Goal: Transaction & Acquisition: Purchase product/service

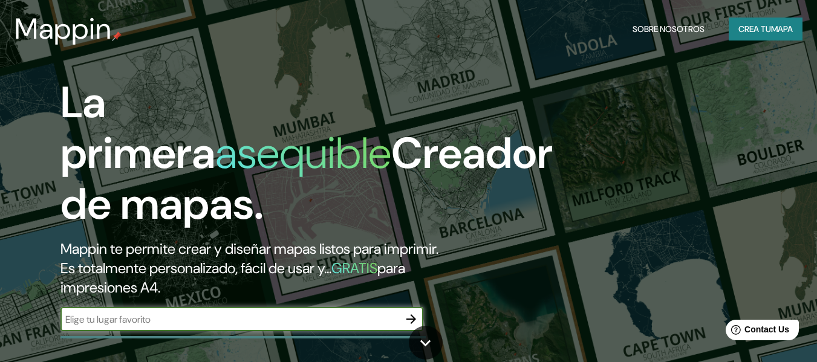
click at [753, 27] on font "Crea tu" at bounding box center [755, 29] width 33 height 11
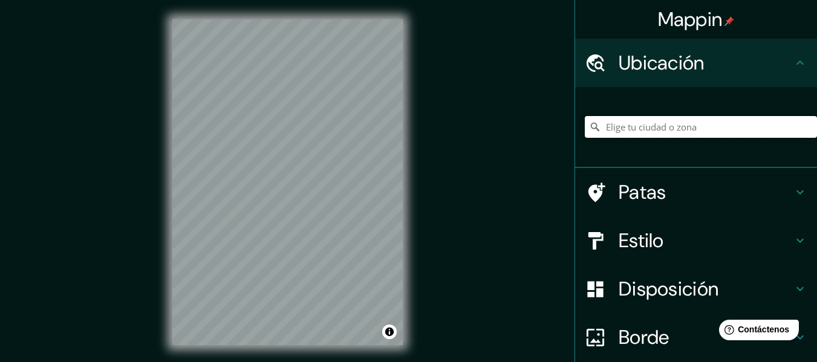
click at [641, 125] on input "Elige tu ciudad o zona" at bounding box center [701, 127] width 232 height 22
click at [655, 133] on input "Elige tu ciudad o zona" at bounding box center [701, 127] width 232 height 22
paste input "Teatre-Auditori de Llinars del Vallès"
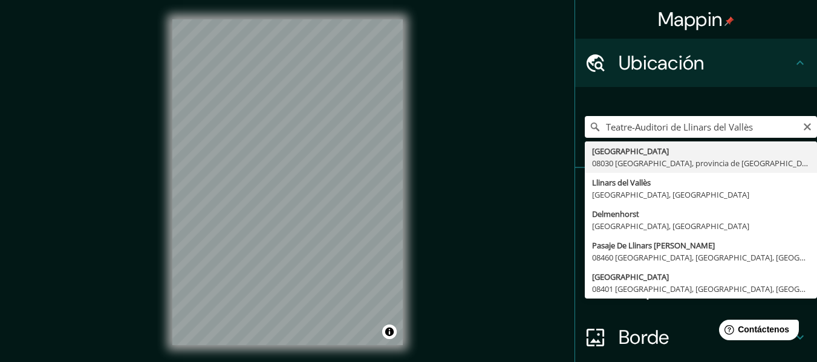
type input "Carrer De Llinars [GEOGRAPHIC_DATA] [GEOGRAPHIC_DATA], [GEOGRAPHIC_DATA], [GEOG…"
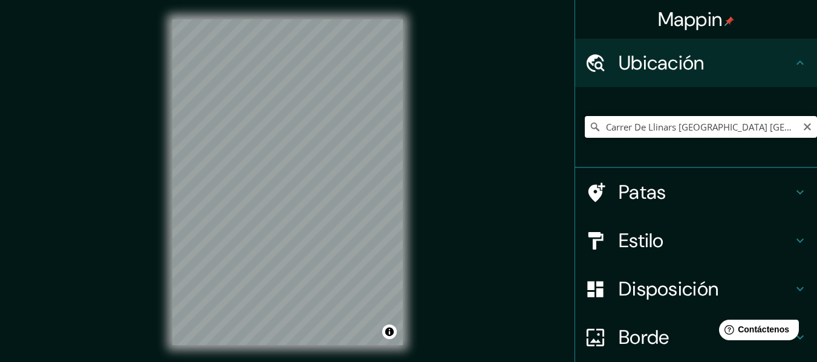
click at [687, 129] on input "Carrer De Llinars [GEOGRAPHIC_DATA] [GEOGRAPHIC_DATA], [GEOGRAPHIC_DATA], [GEOG…" at bounding box center [701, 127] width 232 height 22
click at [803, 123] on icon "Claro" at bounding box center [808, 127] width 10 height 10
drag, startPoint x: 695, startPoint y: 114, endPoint x: 702, endPoint y: 130, distance: 17.6
click at [694, 114] on div at bounding box center [701, 127] width 232 height 61
click at [702, 131] on input "Elige tu ciudad o zona" at bounding box center [701, 127] width 232 height 22
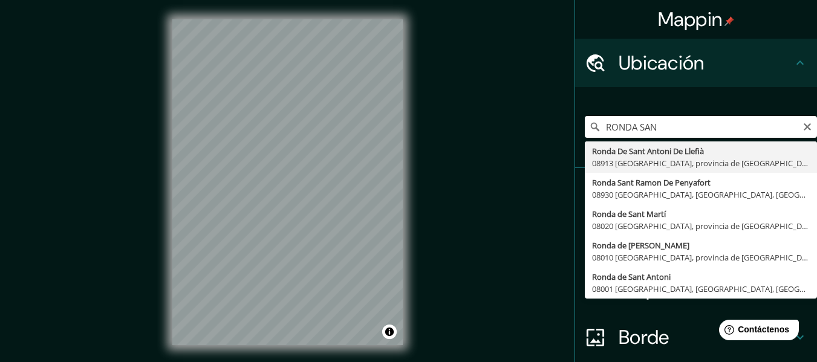
type input "Ronda De Sant Antoni [GEOGRAPHIC_DATA], 08913 [GEOGRAPHIC_DATA], [GEOGRAPHIC_DA…"
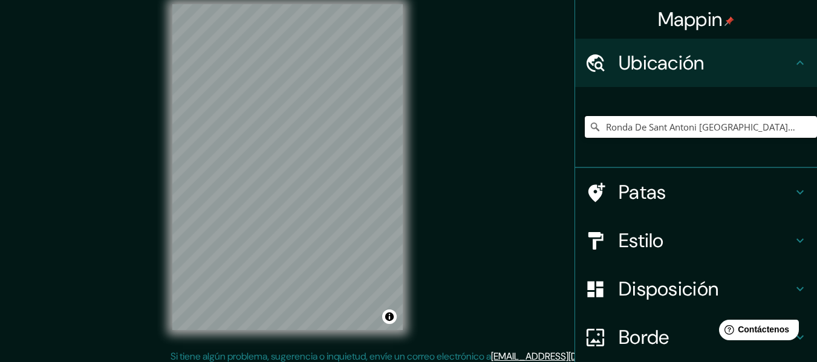
scroll to position [22, 0]
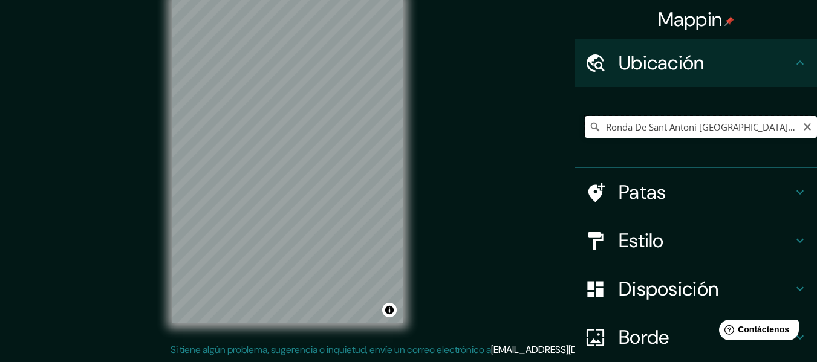
drag, startPoint x: 762, startPoint y: 124, endPoint x: 791, endPoint y: 124, distance: 29.6
click at [765, 124] on input "Ronda De Sant Antoni [GEOGRAPHIC_DATA], 08913 [GEOGRAPHIC_DATA], [GEOGRAPHIC_DA…" at bounding box center [701, 127] width 232 height 22
drag, startPoint x: 799, startPoint y: 125, endPoint x: 773, endPoint y: 132, distance: 27.0
click at [803, 125] on icon "Claro" at bounding box center [808, 127] width 10 height 10
drag, startPoint x: 715, startPoint y: 129, endPoint x: 716, endPoint y: 136, distance: 6.1
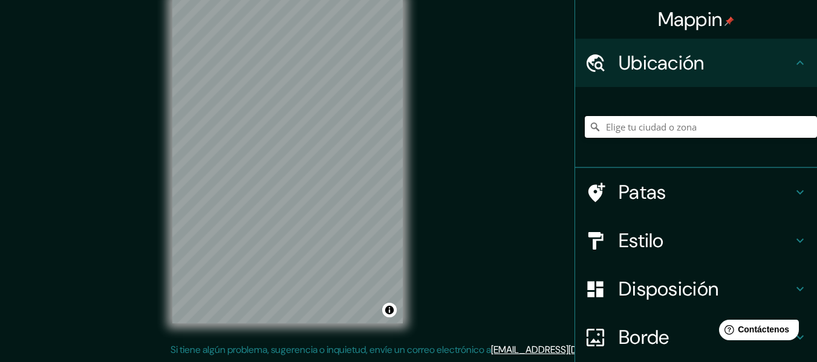
click at [715, 129] on input "Elige tu ciudad o zona" at bounding box center [701, 127] width 232 height 22
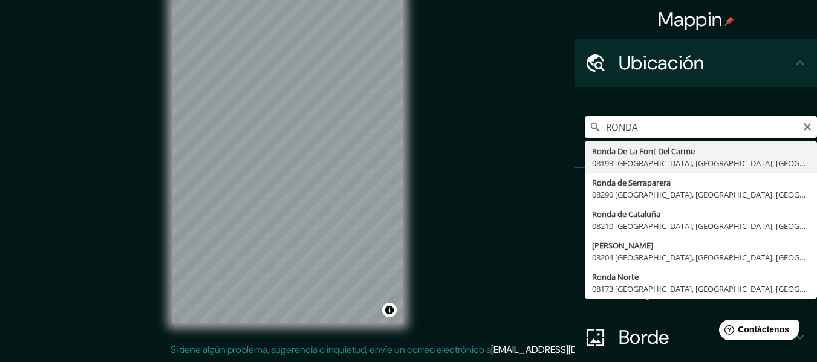
type input "RONDA"
click at [788, 126] on input "RONDA" at bounding box center [701, 127] width 232 height 22
click at [806, 130] on input "RONDA" at bounding box center [701, 127] width 232 height 22
click at [803, 125] on icon "Claro" at bounding box center [808, 127] width 10 height 10
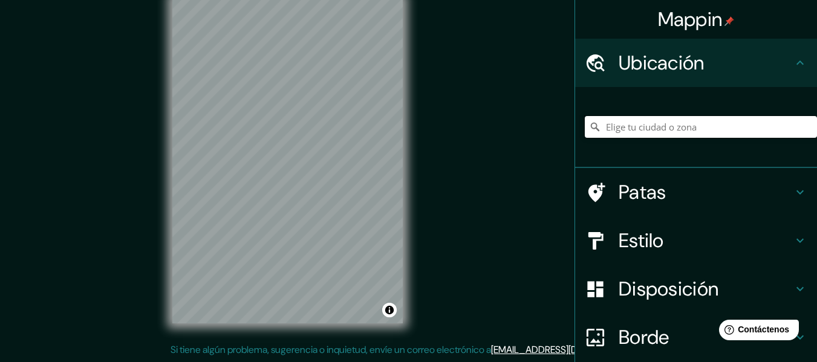
click at [735, 125] on input "Elige tu ciudad o zona" at bounding box center [701, 127] width 232 height 22
paste input "[STREET_ADDRESS]"
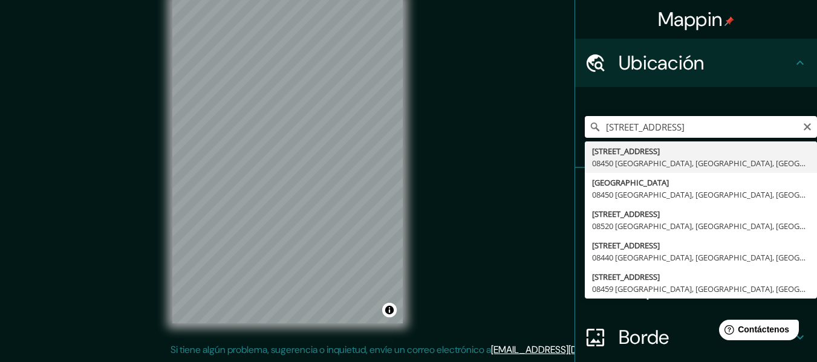
scroll to position [0, 0]
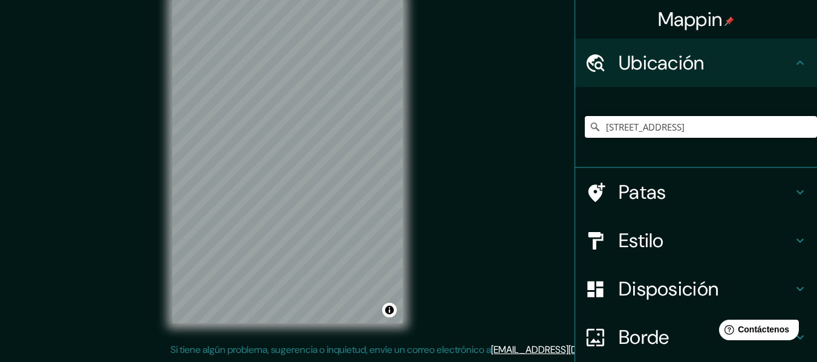
type input "[STREET_ADDRESS]"
click at [662, 245] on h4 "Estilo" at bounding box center [706, 241] width 174 height 24
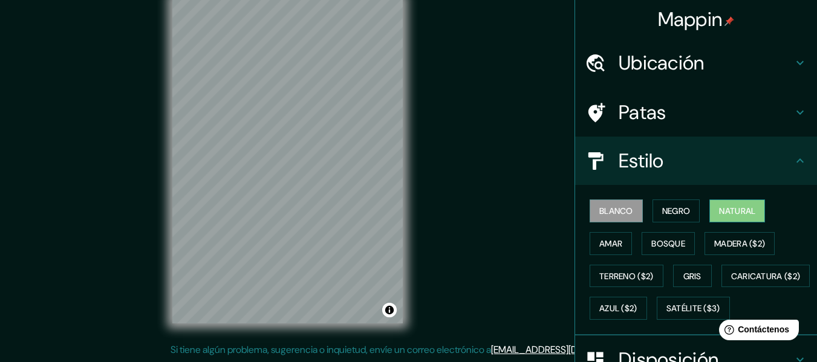
click at [719, 212] on font "Natural" at bounding box center [737, 211] width 36 height 11
drag, startPoint x: 670, startPoint y: 210, endPoint x: 666, endPoint y: 227, distance: 18.0
click at [670, 209] on font "Negro" at bounding box center [676, 211] width 28 height 11
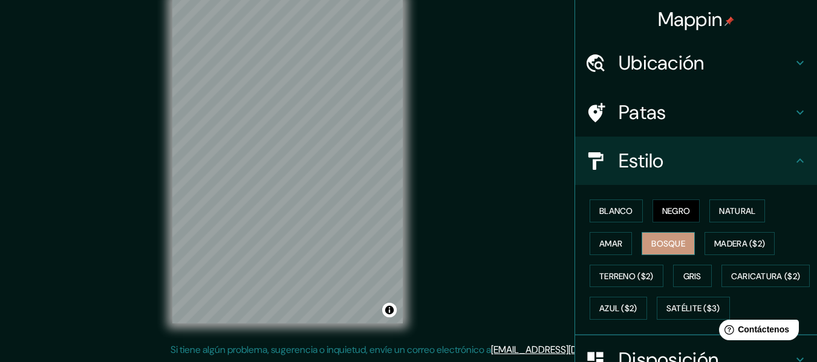
click at [666, 241] on font "Bosque" at bounding box center [669, 243] width 34 height 11
click at [607, 246] on font "Amar" at bounding box center [611, 243] width 23 height 11
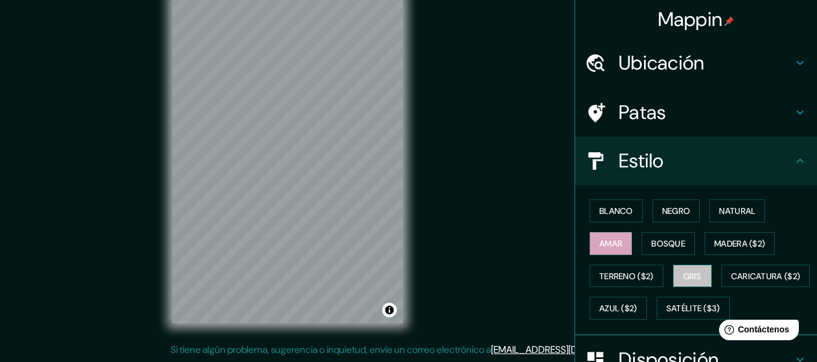
click at [684, 280] on font "Gris" at bounding box center [693, 276] width 18 height 11
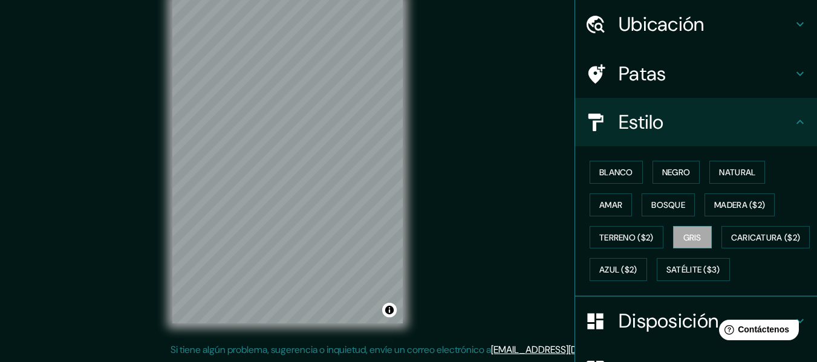
scroll to position [61, 0]
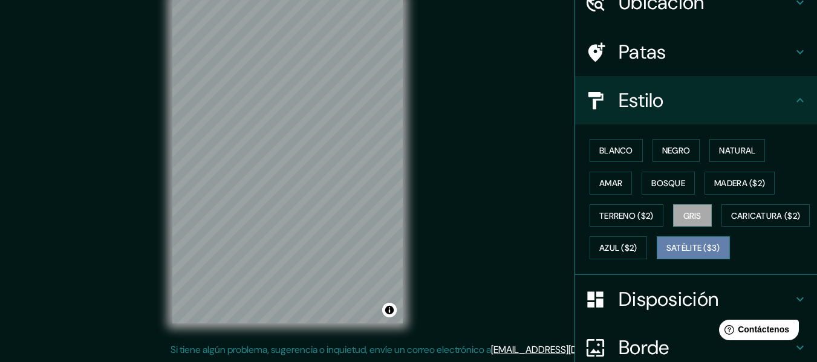
click at [667, 254] on font "Satélite ($3)" at bounding box center [694, 248] width 54 height 11
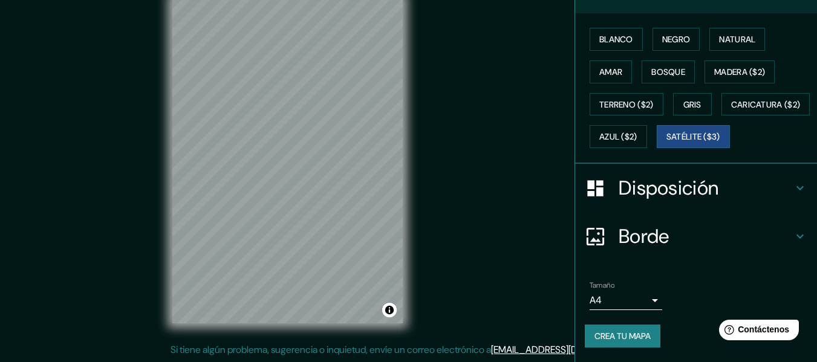
scroll to position [182, 0]
click at [666, 201] on font "Disposición" at bounding box center [669, 187] width 100 height 25
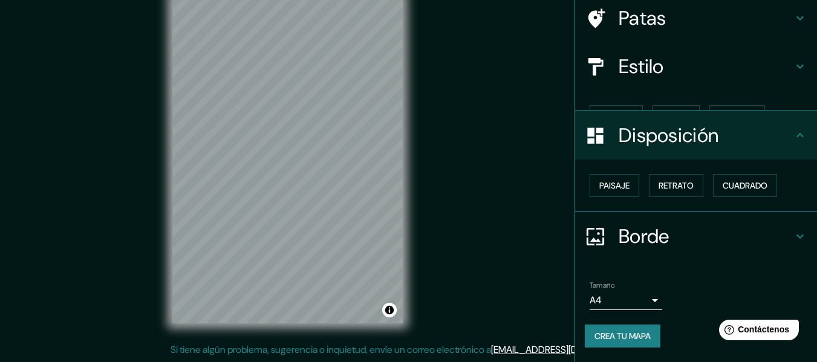
scroll to position [74, 0]
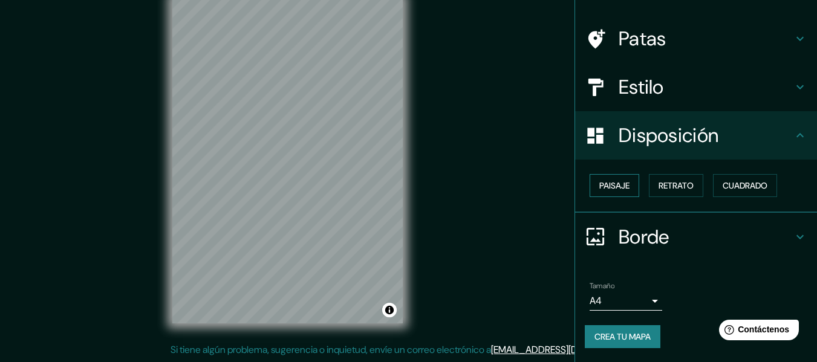
click at [602, 188] on font "Paisaje" at bounding box center [615, 185] width 30 height 11
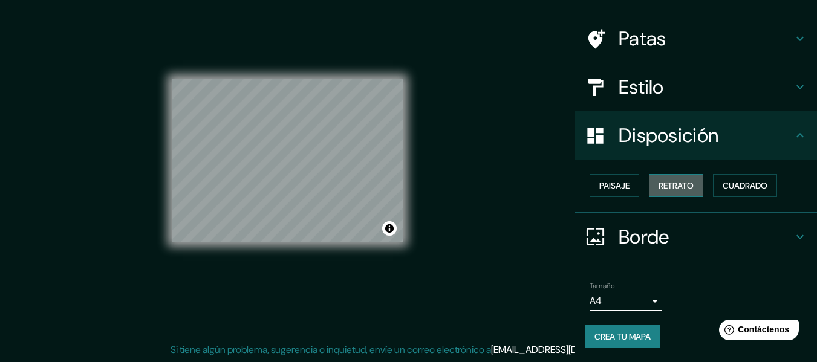
click at [659, 190] on font "Retrato" at bounding box center [676, 185] width 35 height 11
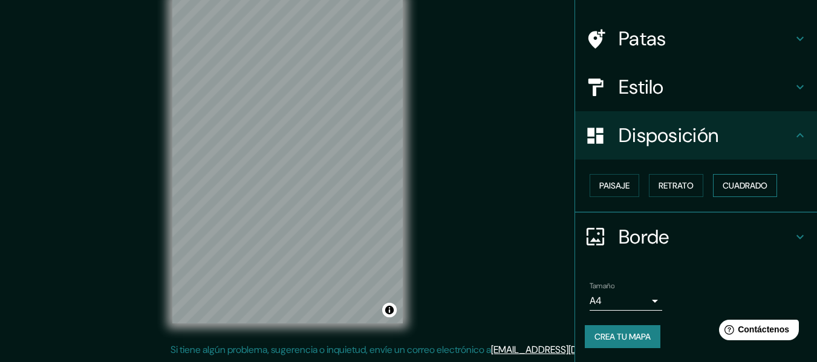
click at [732, 183] on font "Cuadrado" at bounding box center [745, 185] width 45 height 11
